Goal: Find specific page/section: Find specific page/section

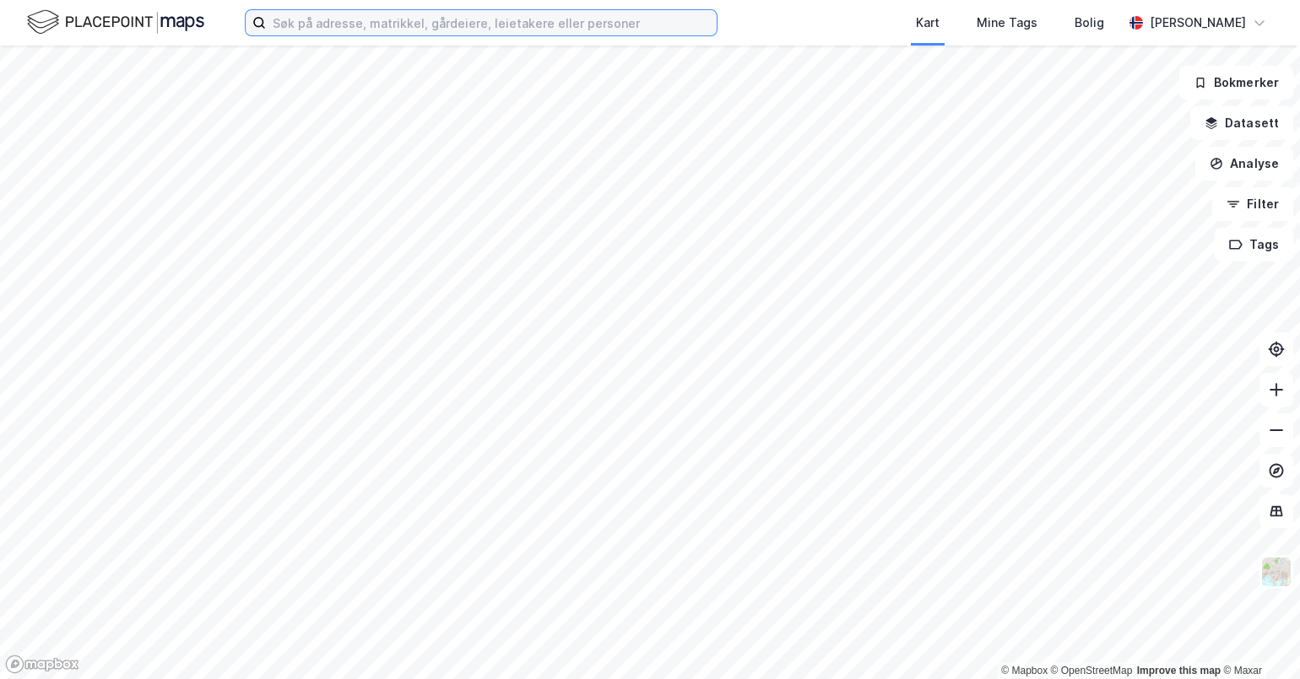
click at [356, 25] on input at bounding box center [491, 22] width 451 height 25
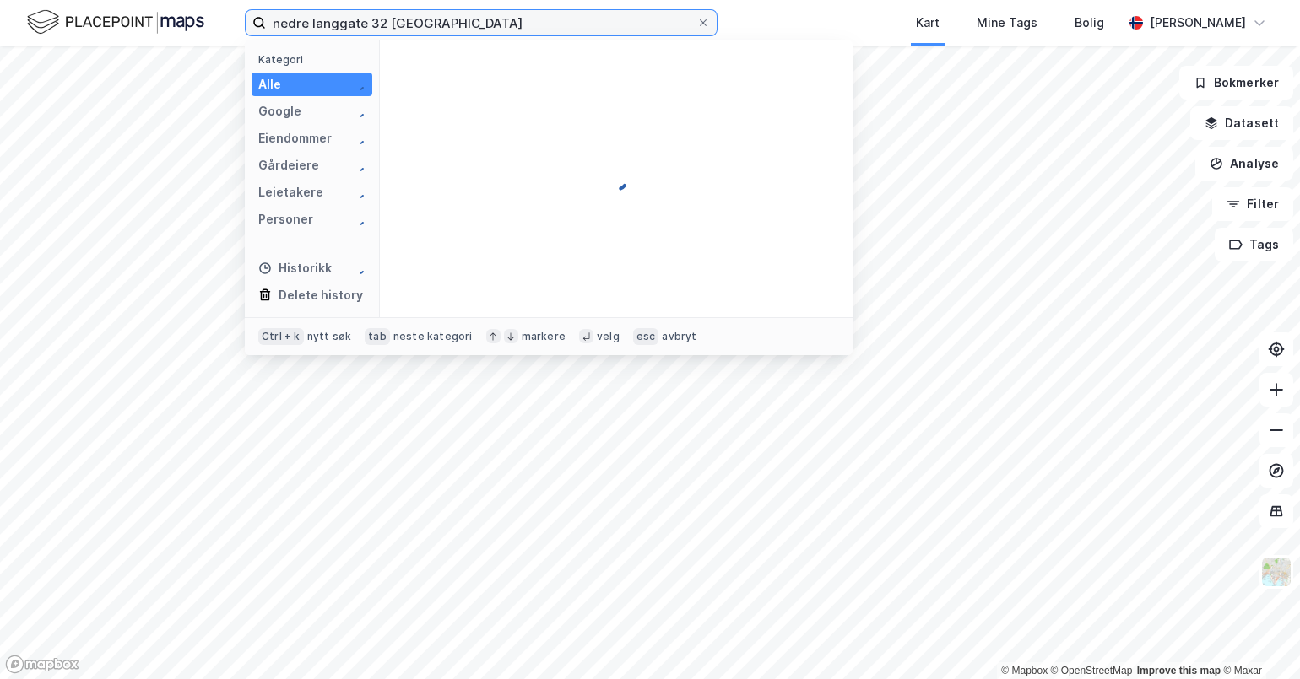
type input "nedre langgate 32 [GEOGRAPHIC_DATA]"
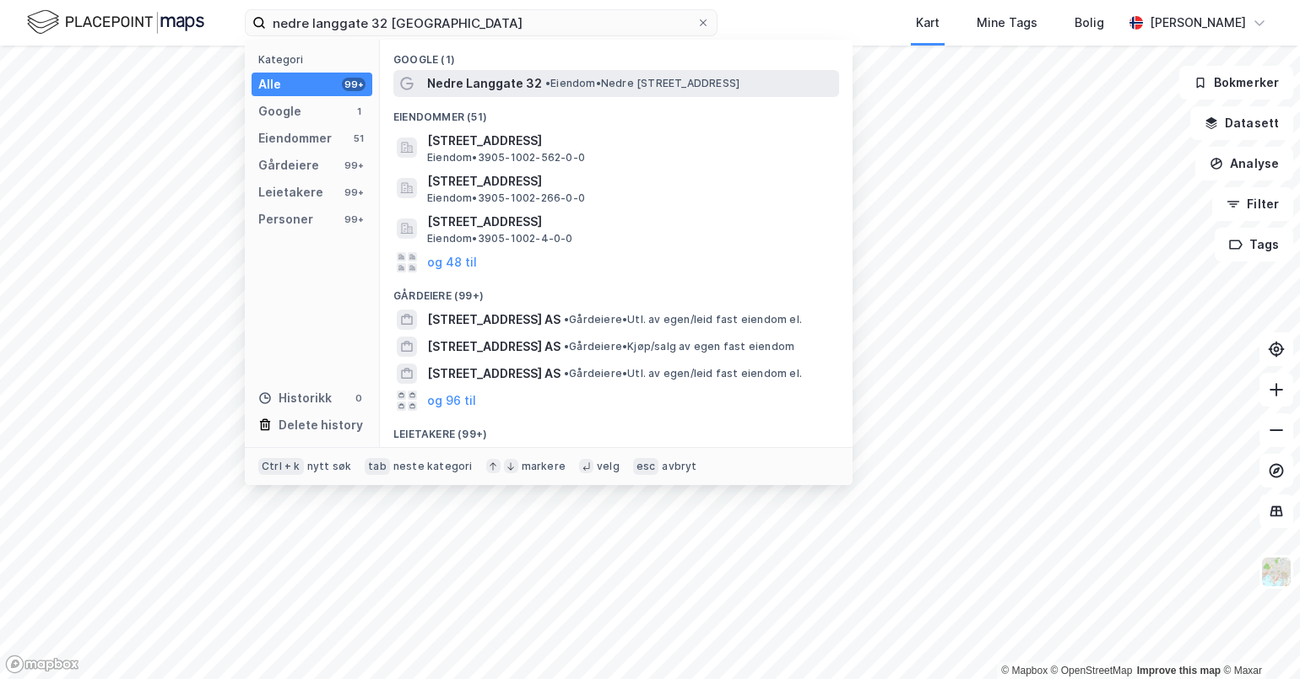
click at [495, 78] on span "Nedre Langgate 32" at bounding box center [484, 83] width 115 height 20
